Goal: Task Accomplishment & Management: Use online tool/utility

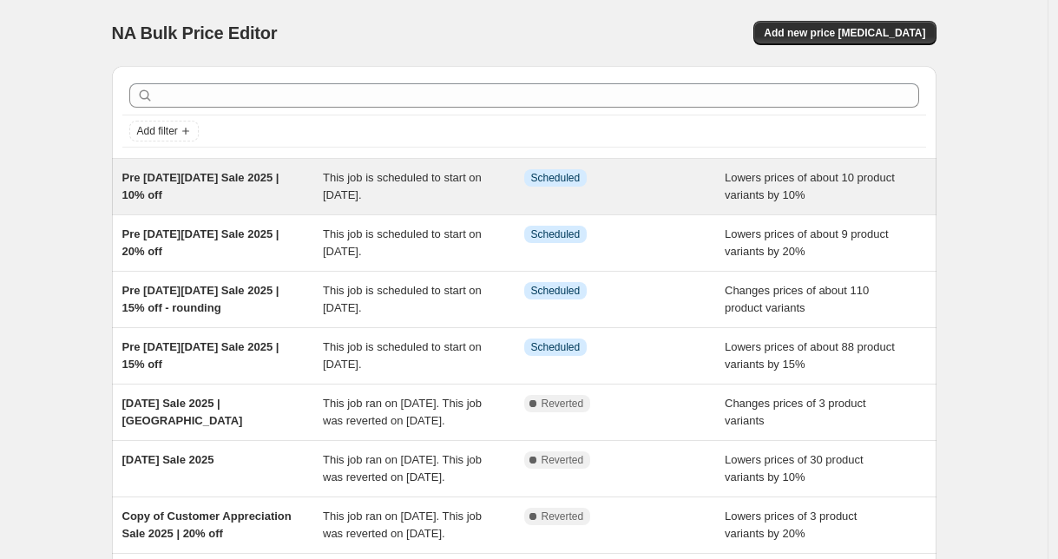
click at [255, 187] on div "Pre [DATE][DATE] Sale 2025 | 10% off" at bounding box center [222, 186] width 201 height 35
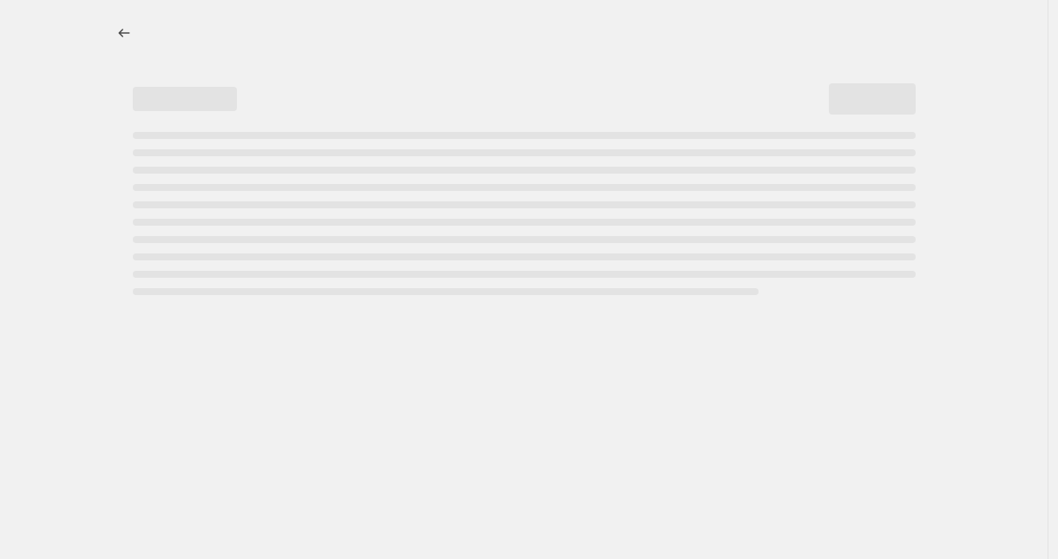
select select "percentage"
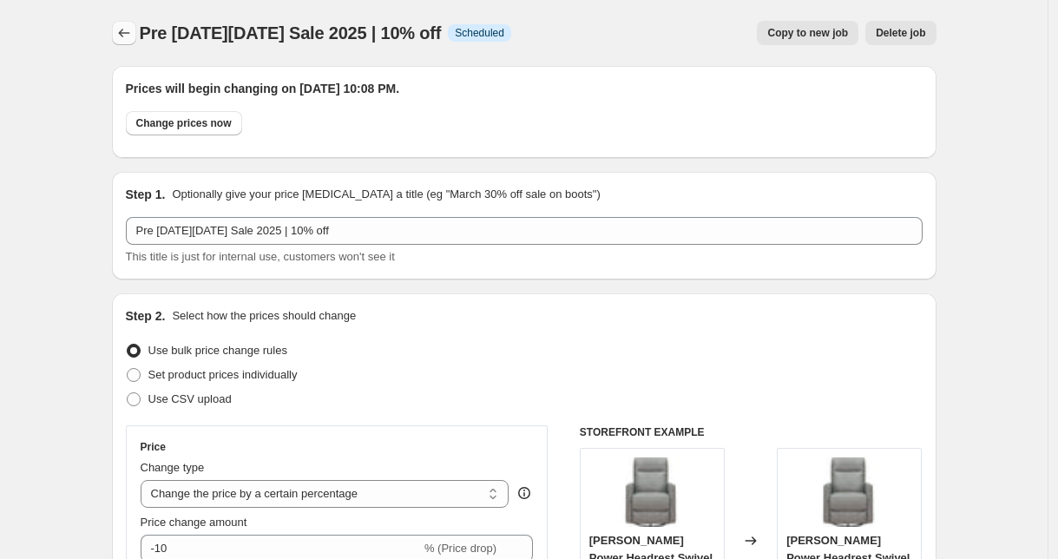
click at [120, 26] on icon "Price change jobs" at bounding box center [123, 32] width 17 height 17
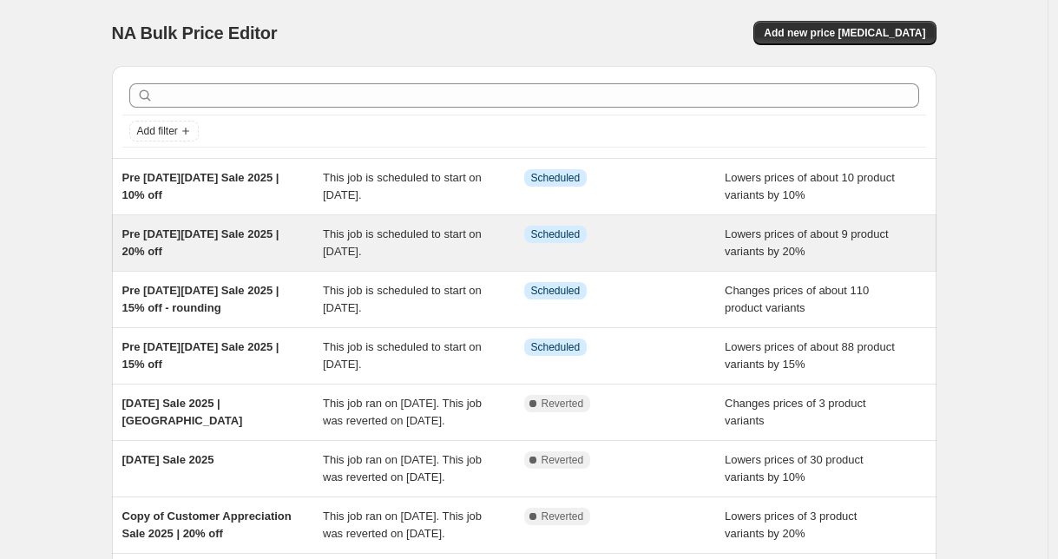
click at [313, 239] on div "Pre [DATE][DATE] Sale 2025 | 20% off" at bounding box center [222, 243] width 201 height 35
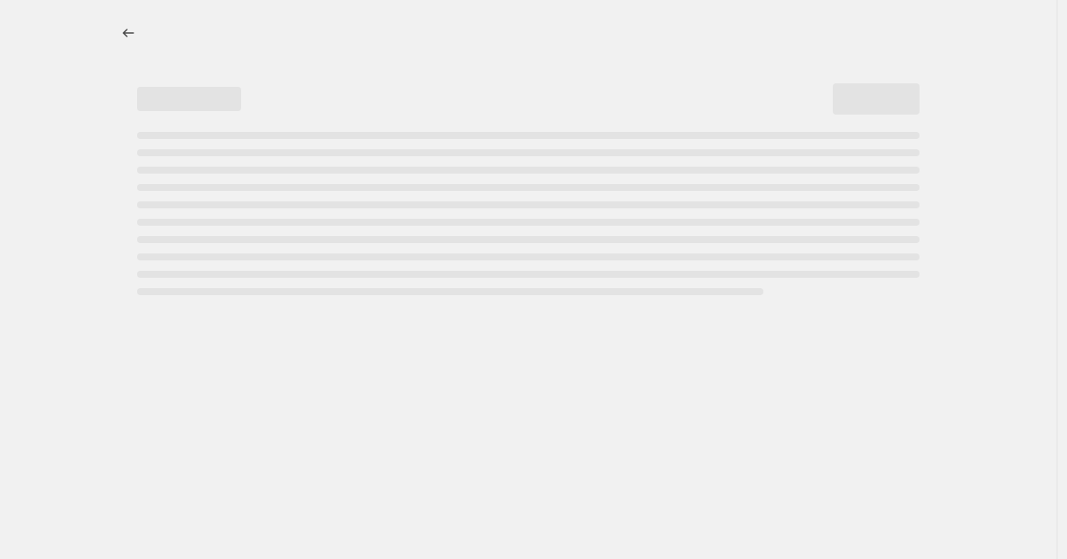
select select "percentage"
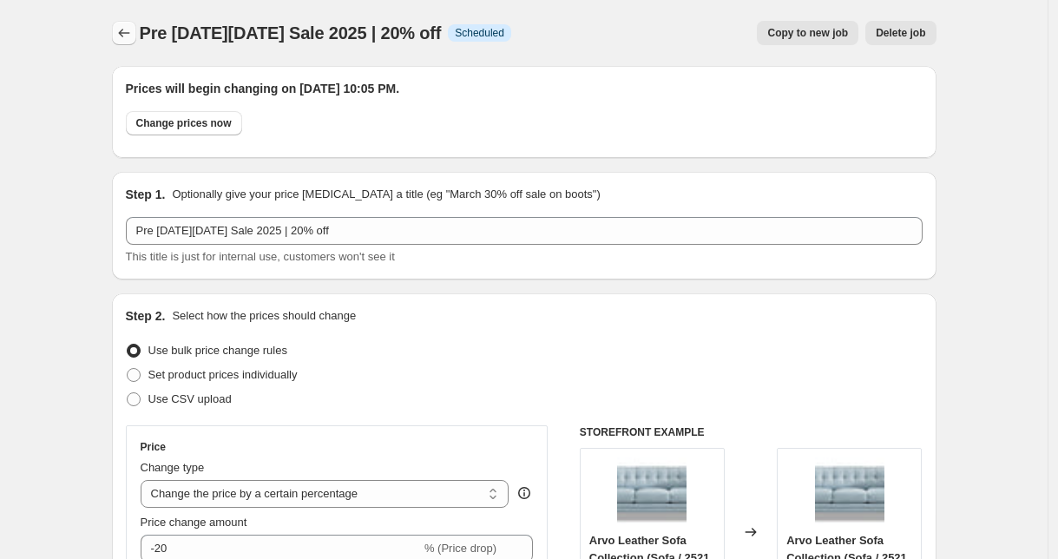
click at [136, 29] on button "Price change jobs" at bounding box center [124, 33] width 24 height 24
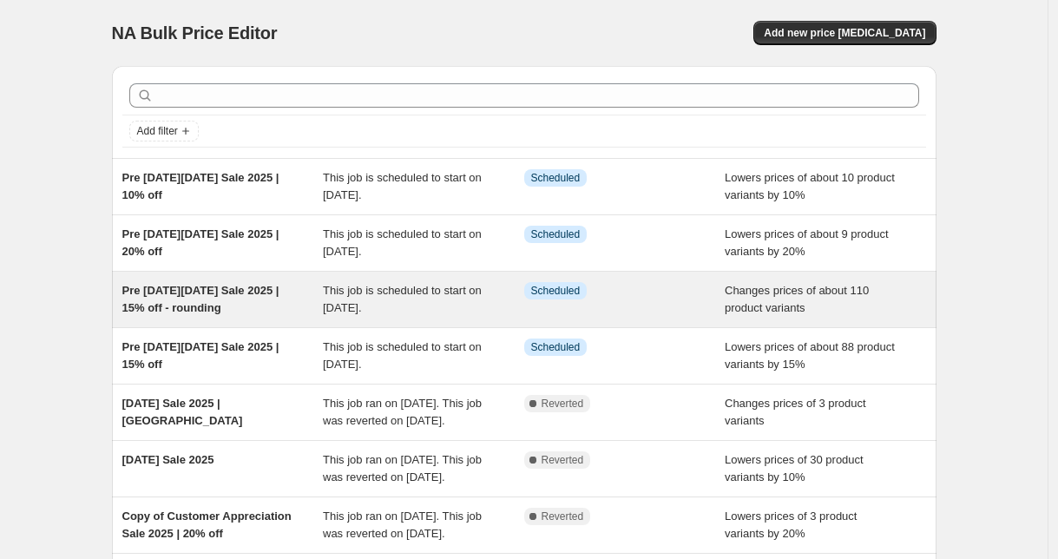
click at [226, 305] on span "Pre [DATE][DATE] Sale 2025 | 15% off - rounding" at bounding box center [200, 299] width 157 height 30
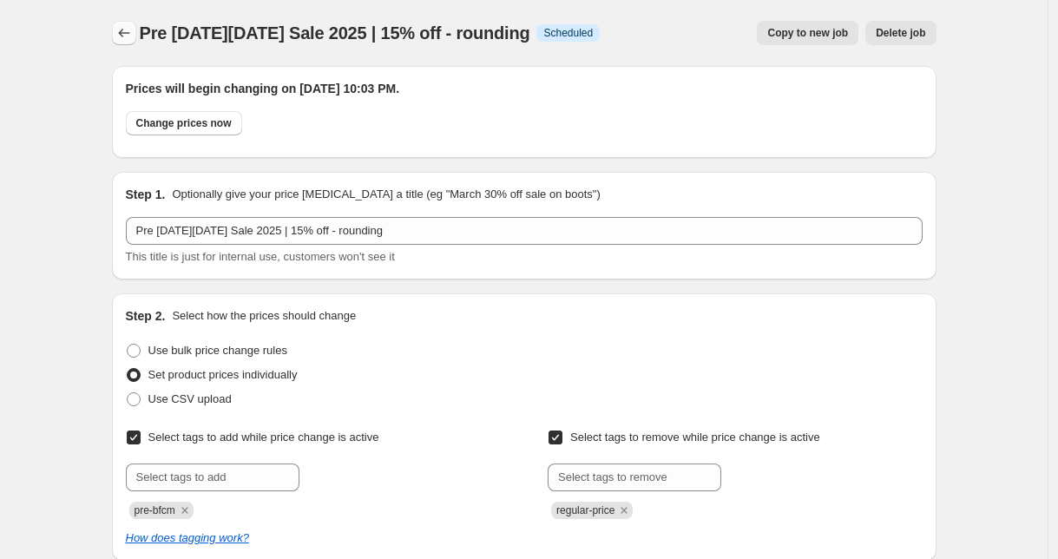
click at [136, 29] on button "Price change jobs" at bounding box center [124, 33] width 24 height 24
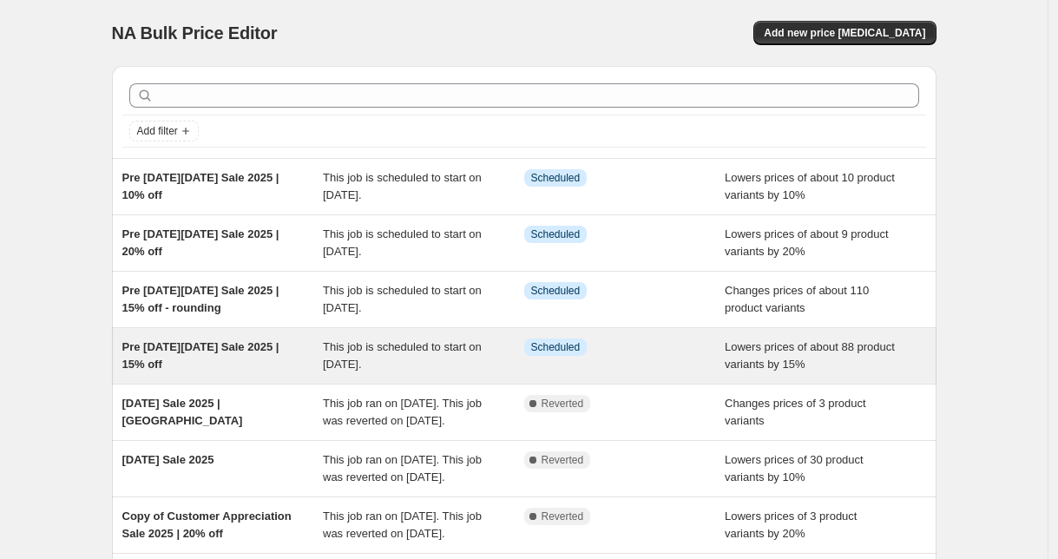
click at [185, 361] on div "Pre [DATE][DATE] Sale 2025 | 15% off" at bounding box center [222, 355] width 201 height 35
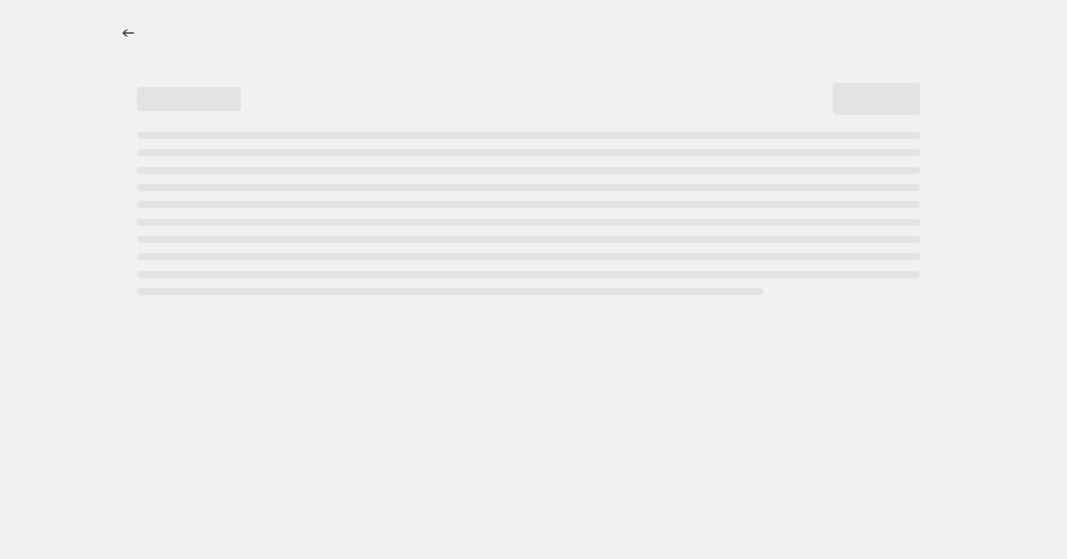
select select "percentage"
